Goal: Task Accomplishment & Management: Complete application form

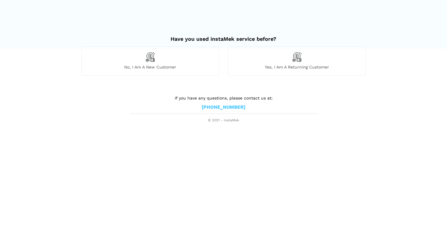
click at [301, 61] on img at bounding box center [297, 57] width 10 height 10
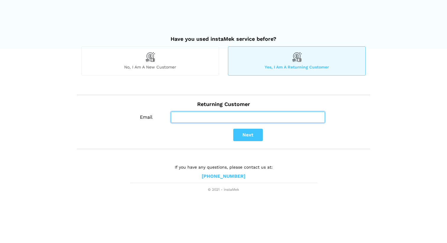
type input "[EMAIL_ADDRESS][DOMAIN_NAME]"
click at [206, 117] on input "[EMAIL_ADDRESS][DOMAIN_NAME]" at bounding box center [248, 117] width 154 height 11
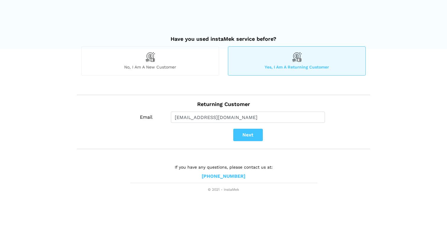
click at [160, 136] on div "Next" at bounding box center [248, 135] width 236 height 12
click at [243, 135] on button "Next" at bounding box center [248, 135] width 30 height 12
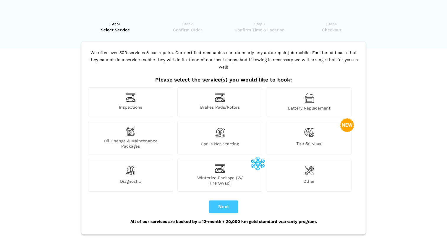
click at [139, 94] on div "Inspections" at bounding box center [130, 102] width 85 height 29
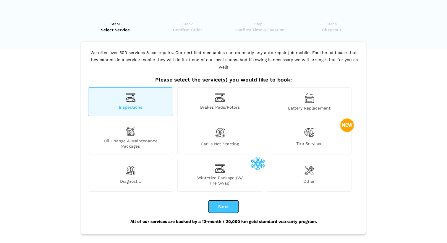
click at [227, 201] on button "Next" at bounding box center [224, 207] width 30 height 12
checkbox input "true"
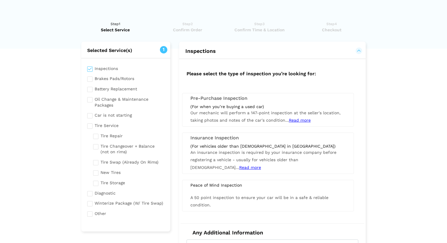
click at [223, 111] on span "Our mechanic will perform a 147-point inspection at the seller's location, taki…" at bounding box center [265, 117] width 150 height 12
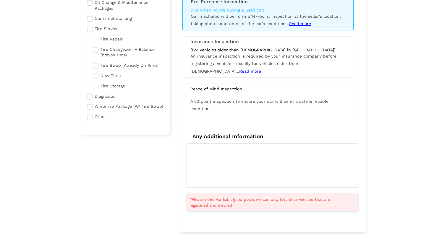
scroll to position [115, 0]
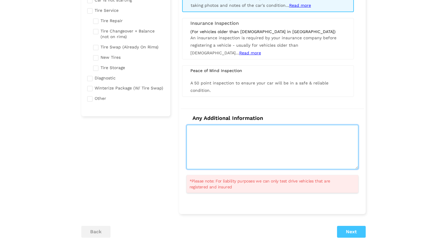
click at [273, 162] on textarea at bounding box center [273, 147] width 172 height 44
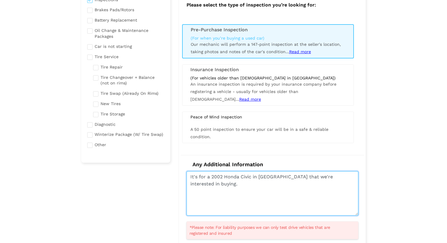
scroll to position [0, 0]
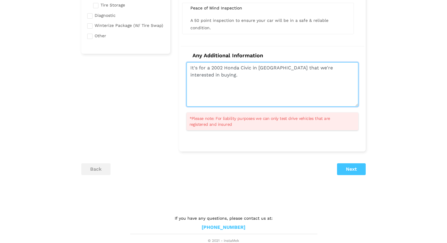
type textarea "It's for a 2002 Honda Civic in [GEOGRAPHIC_DATA] that we're interested in buyin…"
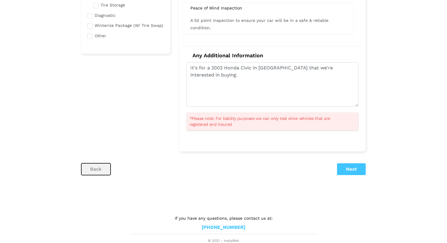
click at [98, 169] on button "back" at bounding box center [95, 169] width 29 height 12
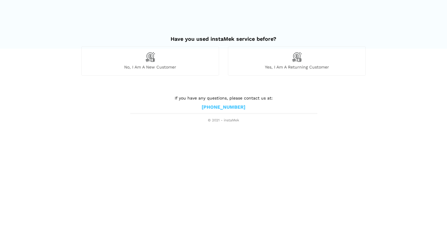
click at [149, 54] on img at bounding box center [150, 57] width 10 height 10
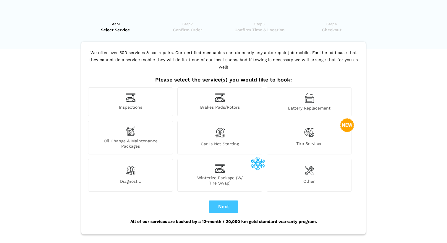
click at [148, 95] on div "Inspections" at bounding box center [130, 102] width 85 height 29
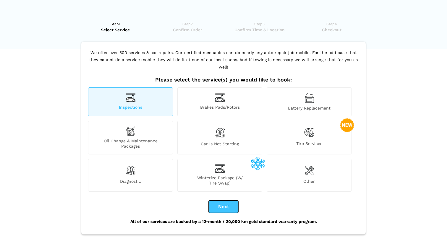
click at [237, 203] on button "Next" at bounding box center [224, 207] width 30 height 12
checkbox input "true"
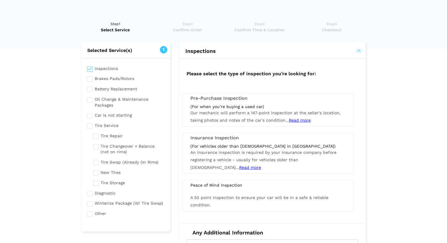
click at [229, 101] on h3 "Pre-Purchase Inspection" at bounding box center [267, 98] width 155 height 5
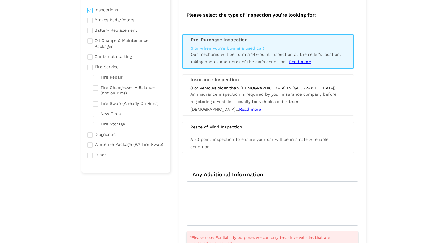
scroll to position [154, 0]
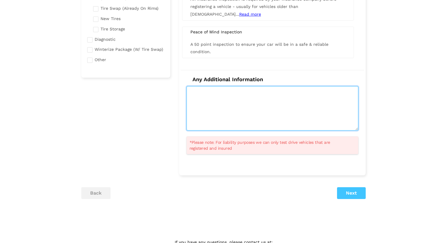
click at [222, 121] on textarea at bounding box center [273, 108] width 172 height 44
paste textarea "It's for a 2002 Honda Civic in [GEOGRAPHIC_DATA] that we're interested in buyin…"
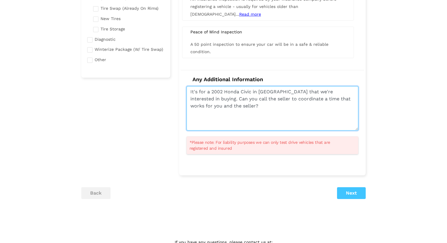
type textarea "It's for a 2002 Honda Civic in Chilliwack that we're interested in buying. Can …"
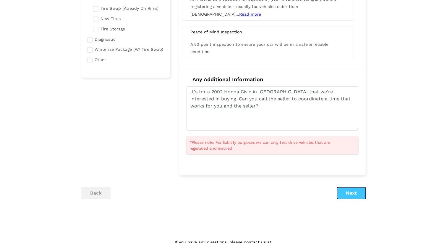
click at [356, 198] on button "Next" at bounding box center [351, 193] width 29 height 12
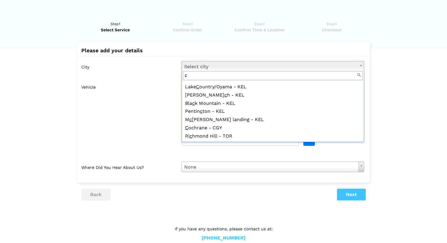
scroll to position [0, 0]
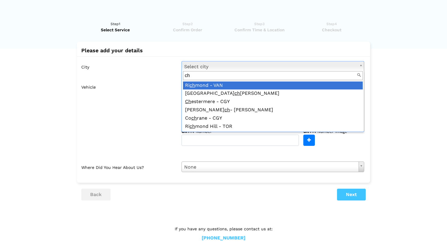
type input "chi"
